Goal: Task Accomplishment & Management: Manage account settings

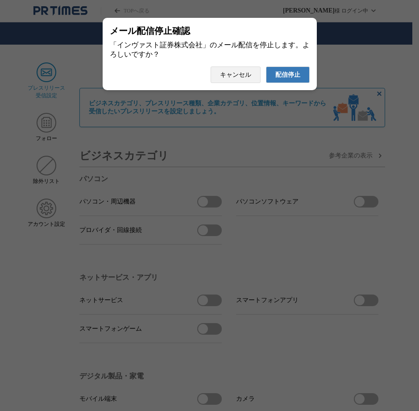
click at [289, 79] on span "配信停止" at bounding box center [287, 75] width 25 height 8
click at [288, 78] on span "配信停止" at bounding box center [287, 75] width 25 height 8
